Goal: Find specific page/section: Find specific page/section

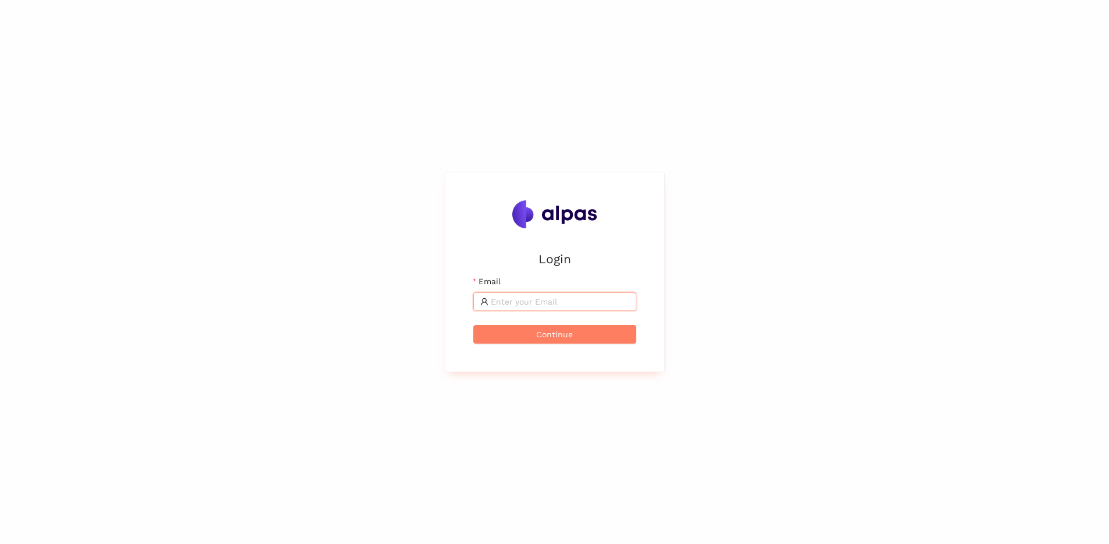
click at [572, 299] on input "Email" at bounding box center [560, 301] width 139 height 13
click at [0, 543] on com-1password-button at bounding box center [0, 544] width 0 height 0
type input "artem.istranin@alpas.ai"
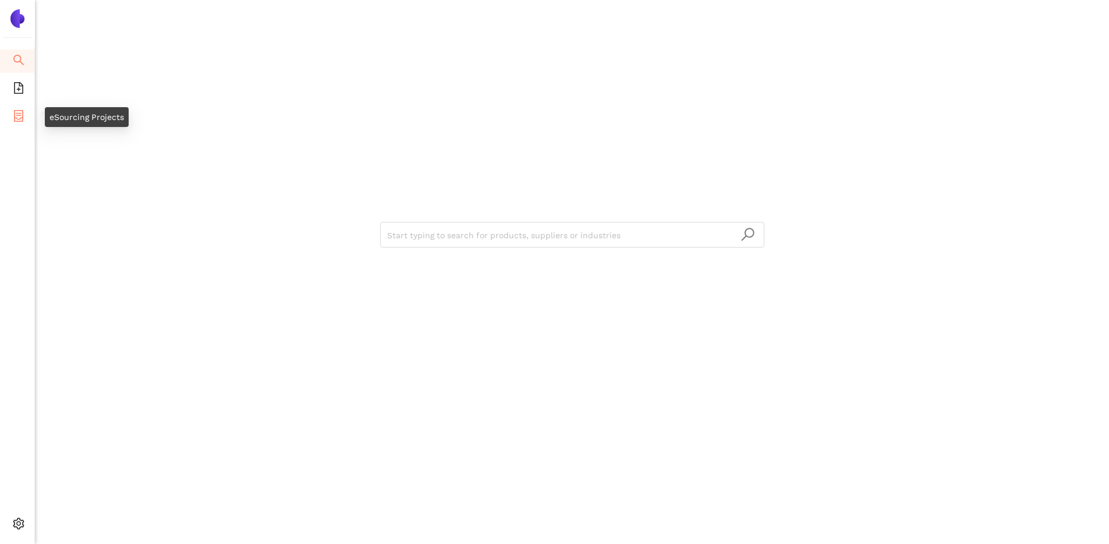
click at [17, 126] on span "container" at bounding box center [19, 117] width 12 height 23
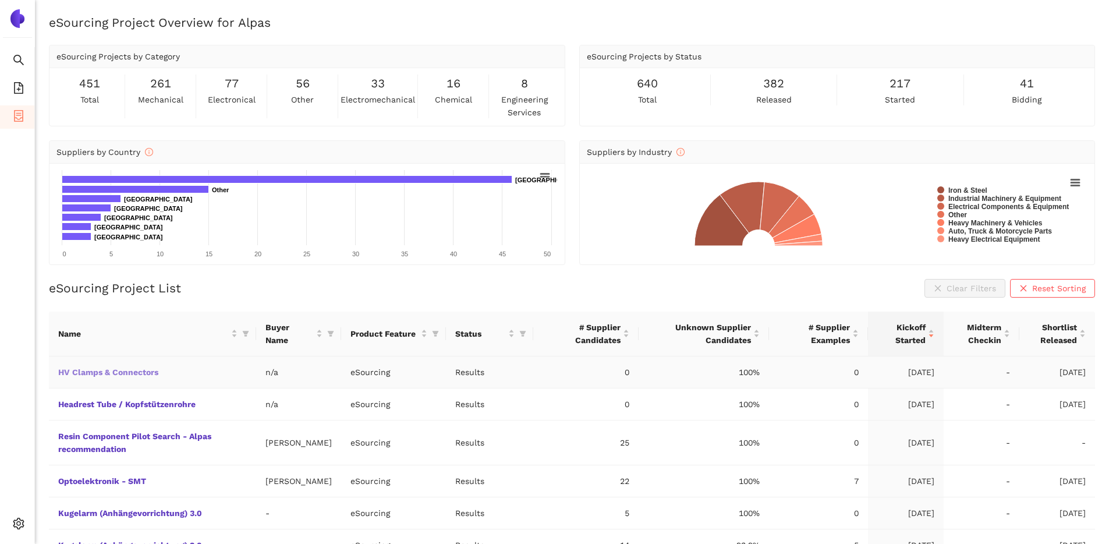
click at [0, 0] on link "HV Clamps & Connectors" at bounding box center [0, 0] width 0 height 0
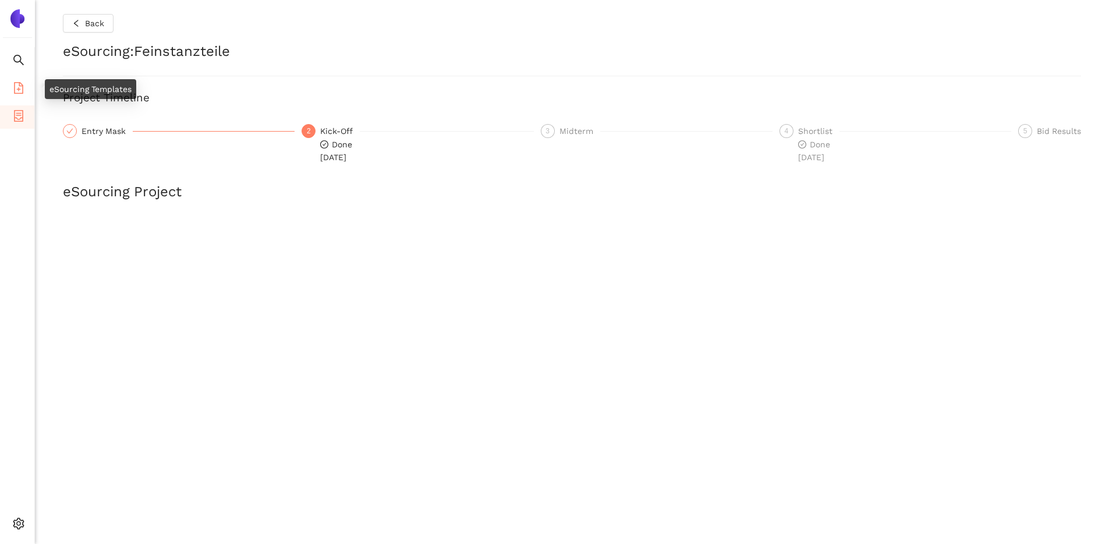
click at [23, 85] on icon "file-add" at bounding box center [19, 88] width 12 height 12
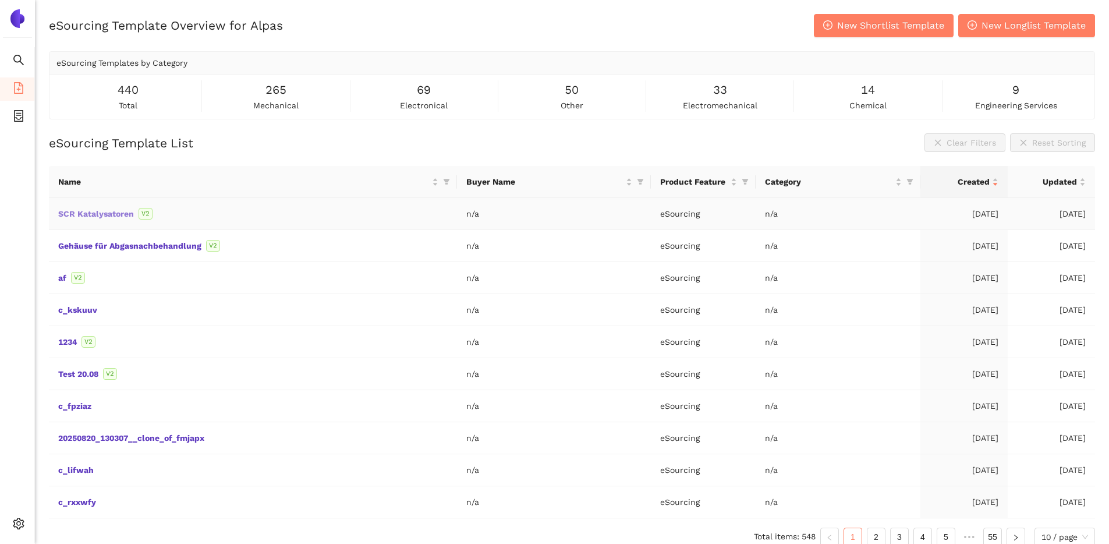
click at [0, 0] on link "SCR Katalysatoren" at bounding box center [0, 0] width 0 height 0
